Goal: Navigation & Orientation: Find specific page/section

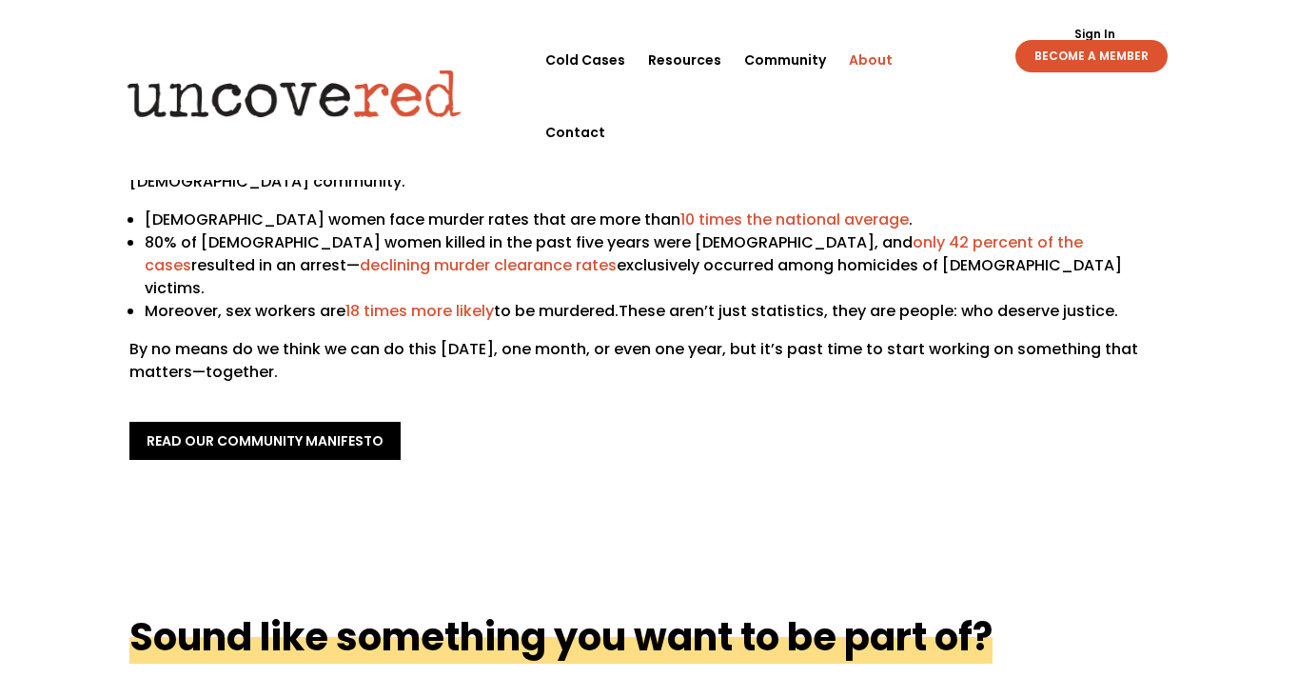
scroll to position [38, 0]
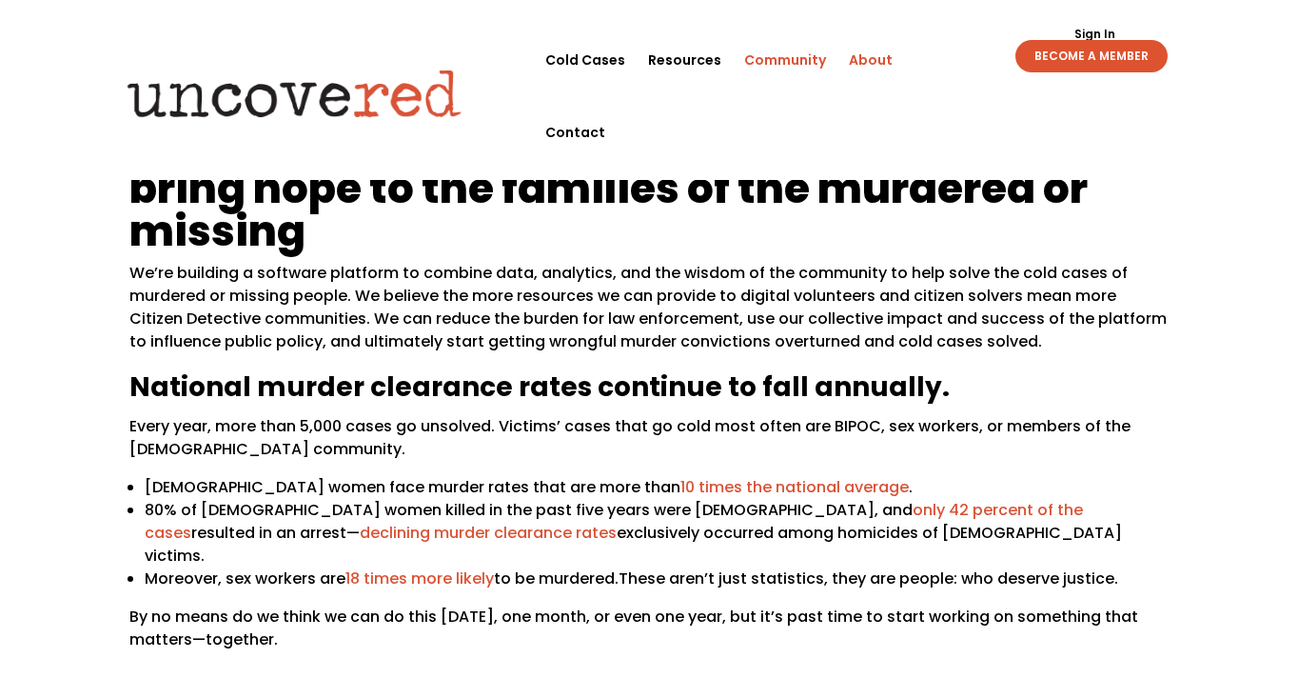
click at [769, 51] on link "Community" at bounding box center [785, 60] width 82 height 72
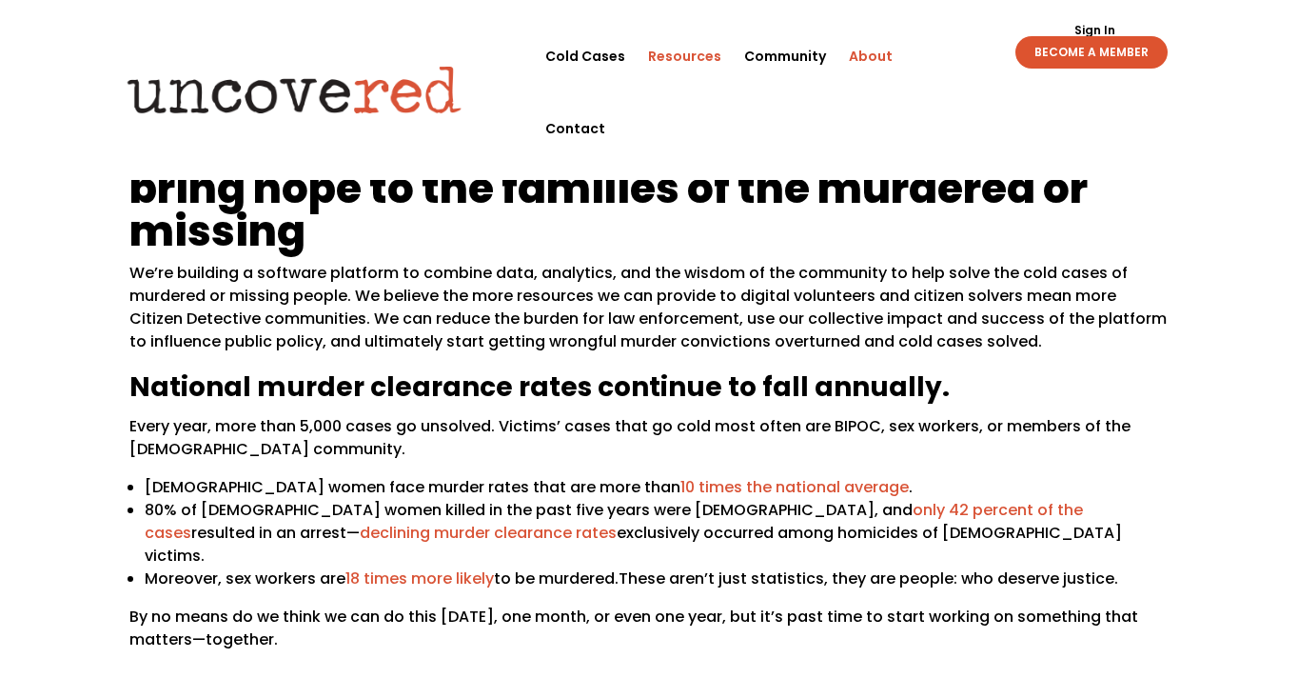
click at [717, 56] on link "Resources" at bounding box center [684, 56] width 73 height 72
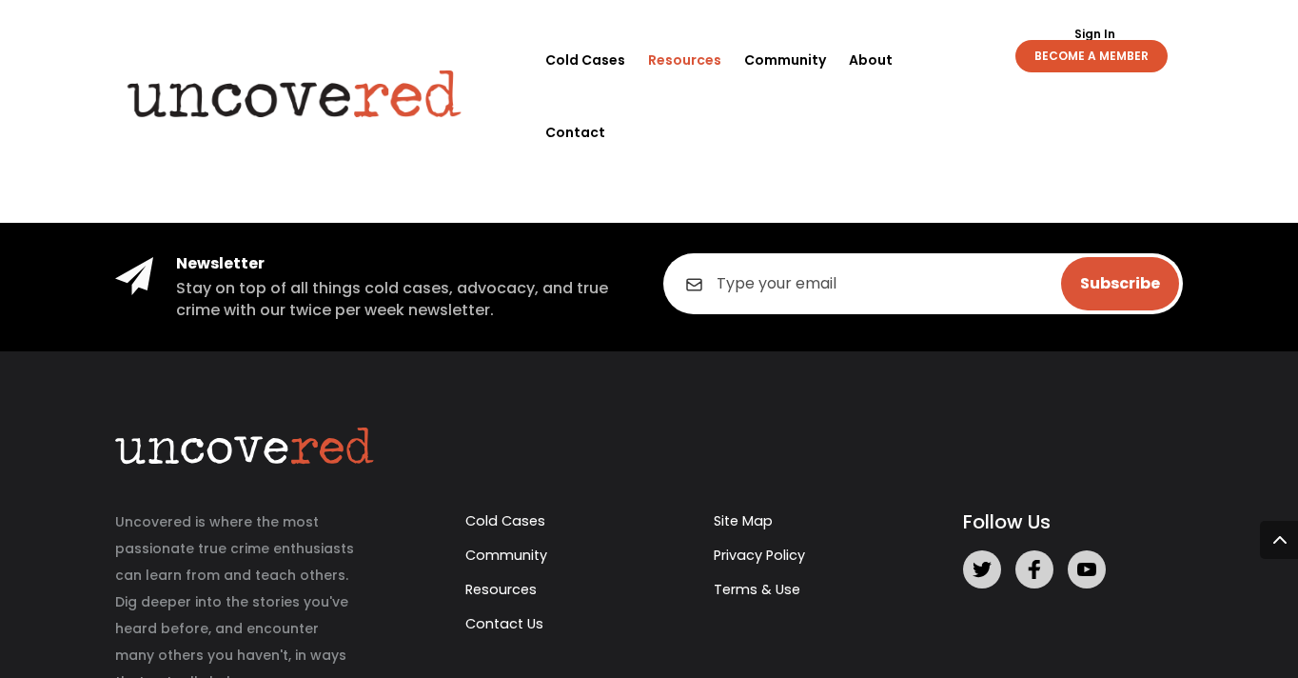
scroll to position [4249, 0]
